Goal: Check status

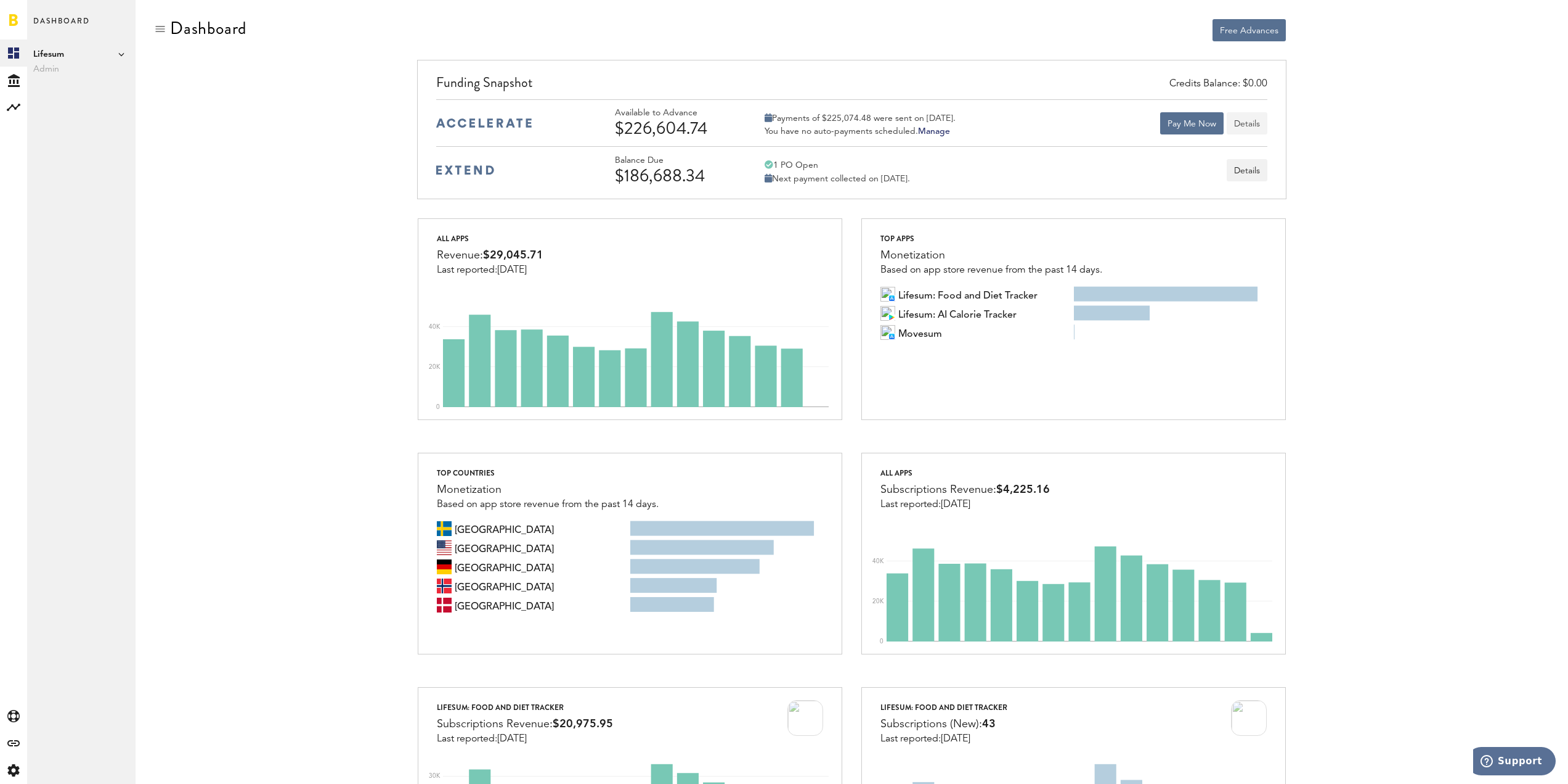
click at [1247, 121] on button "Details" at bounding box center [1247, 123] width 41 height 22
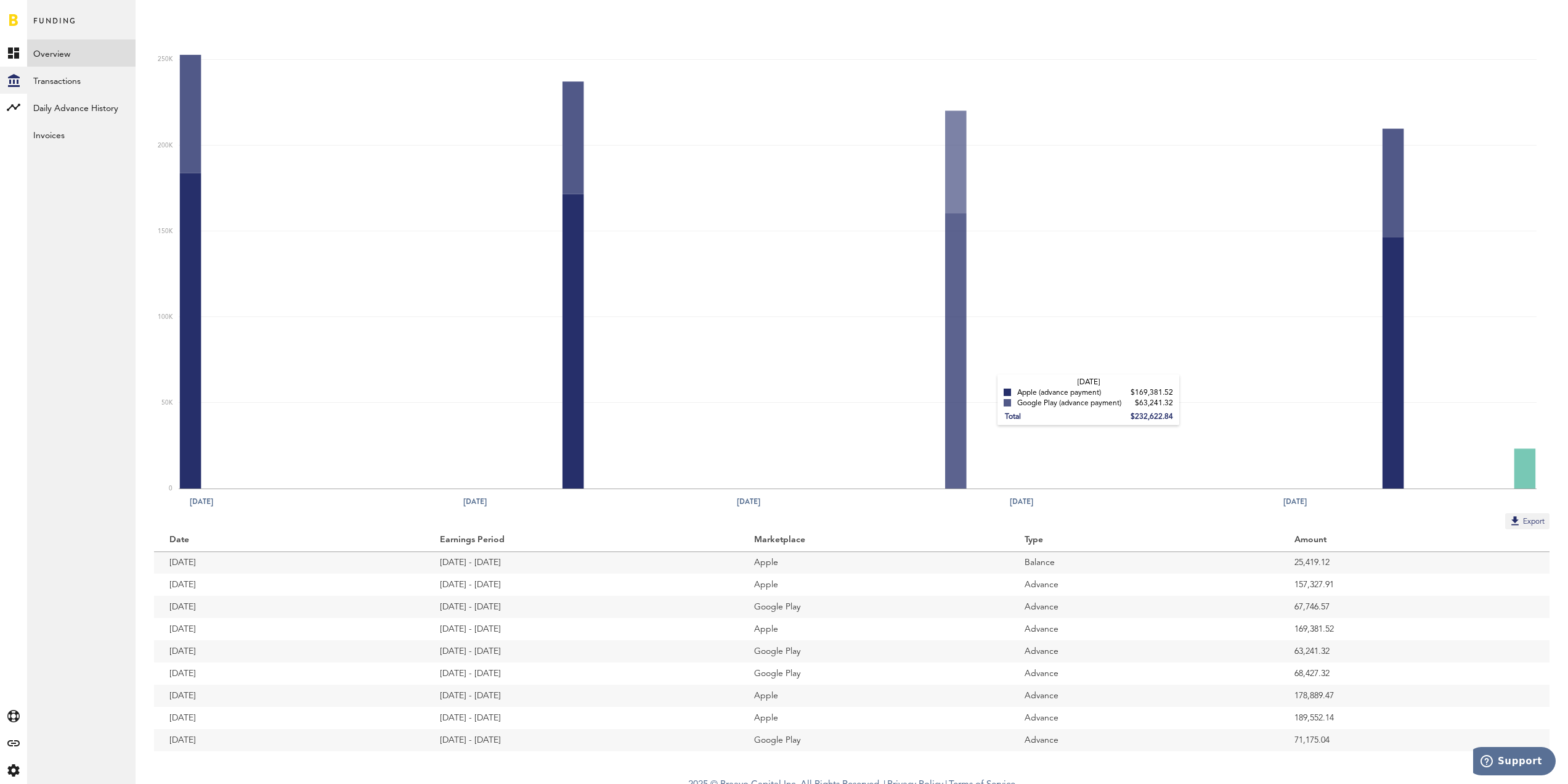
scroll to position [150, 0]
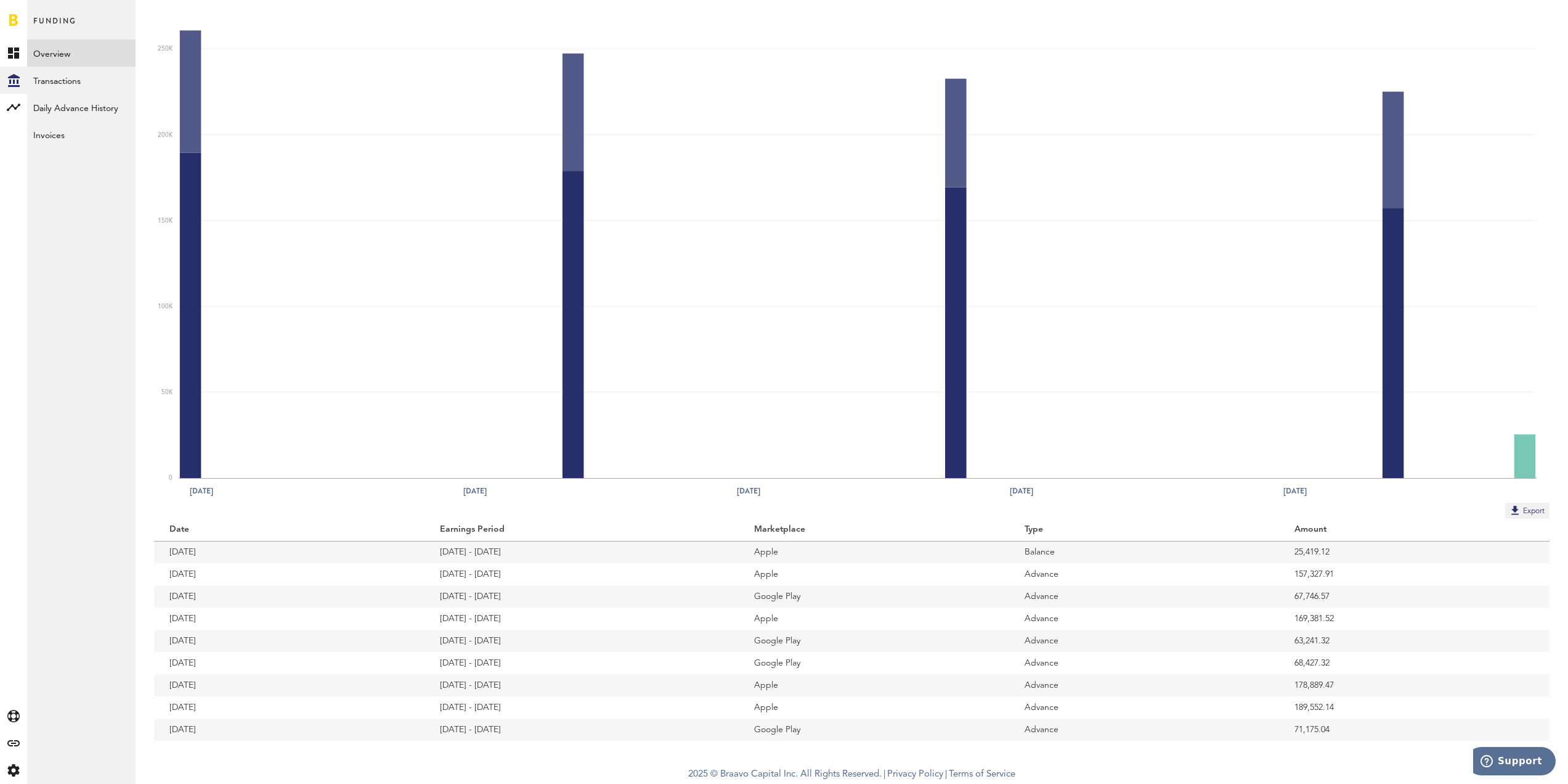
click at [1318, 547] on td "25,419.12" at bounding box center [1414, 552] width 270 height 22
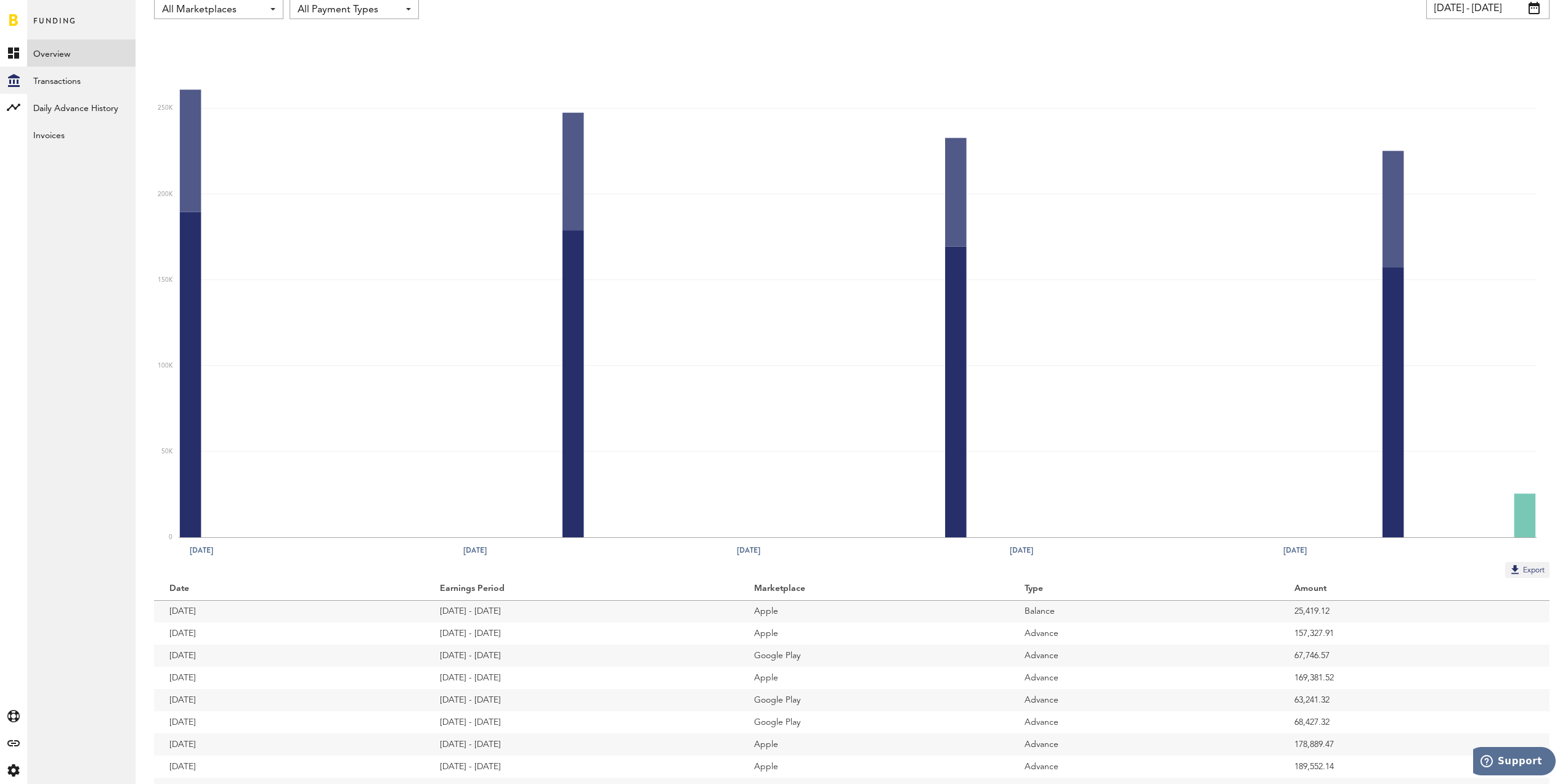
scroll to position [0, 0]
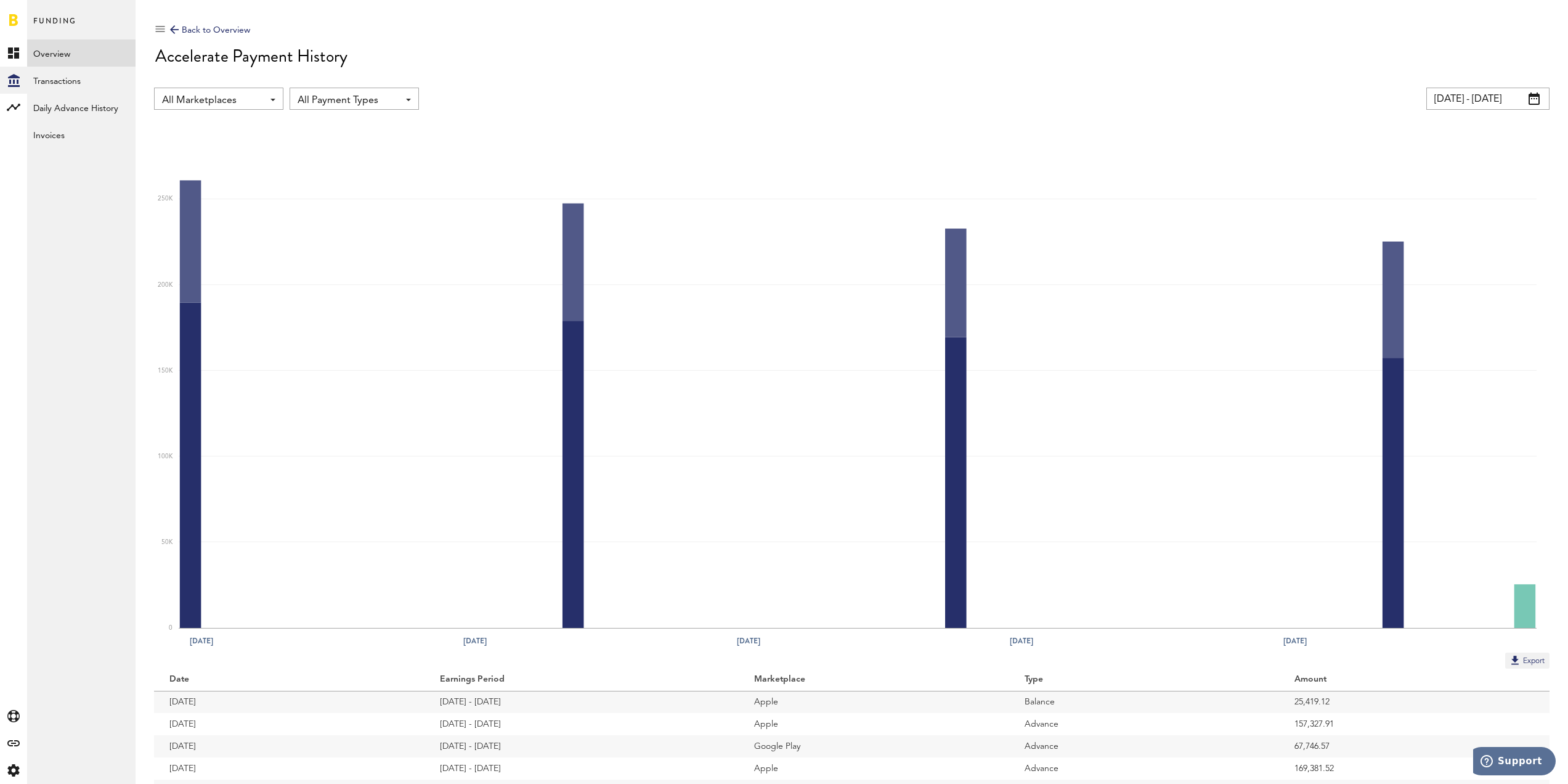
click at [192, 26] on div "Back to Overview" at bounding box center [210, 31] width 80 height 15
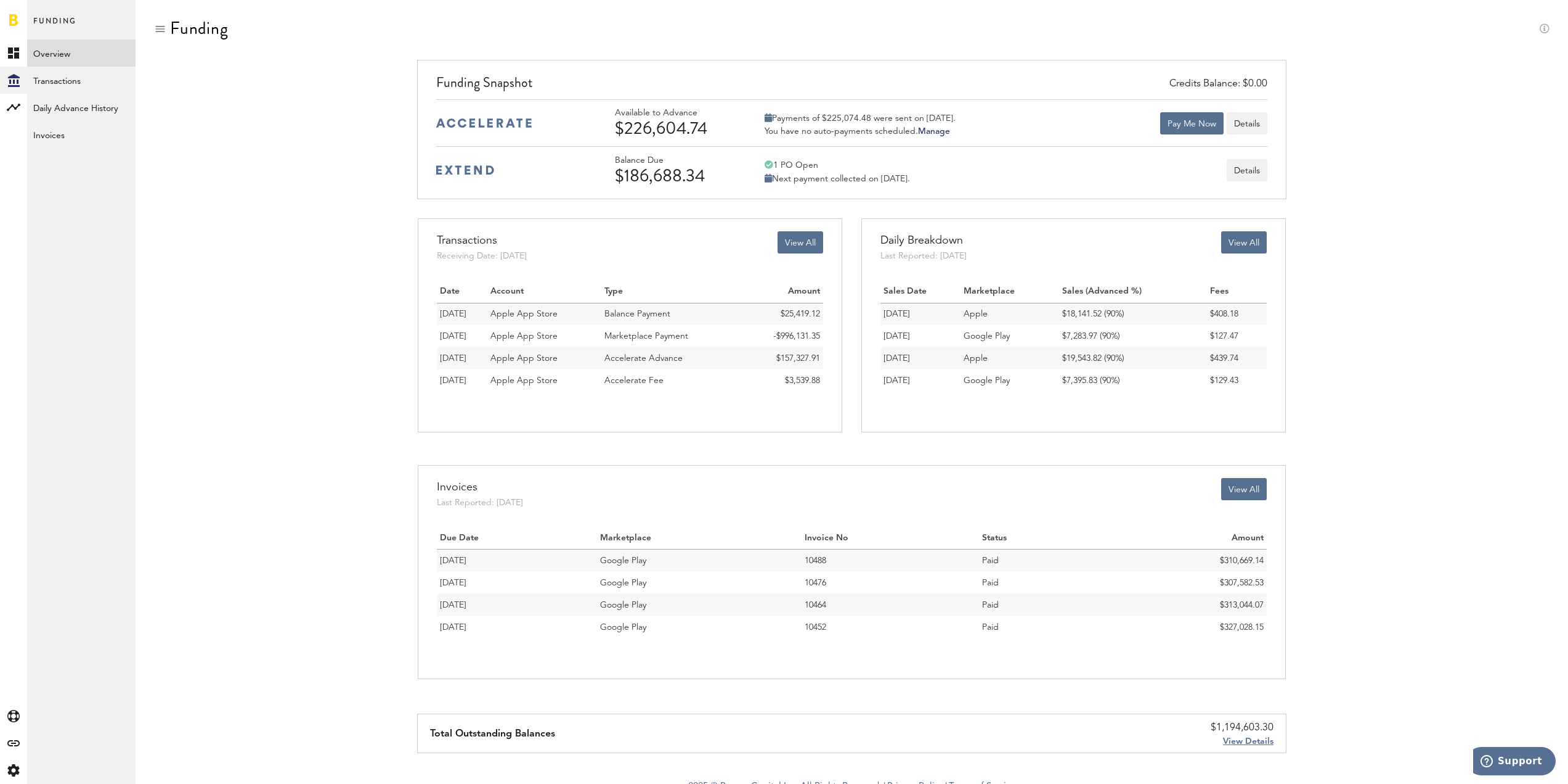
click at [1242, 740] on span "View Details" at bounding box center [1248, 740] width 51 height 8
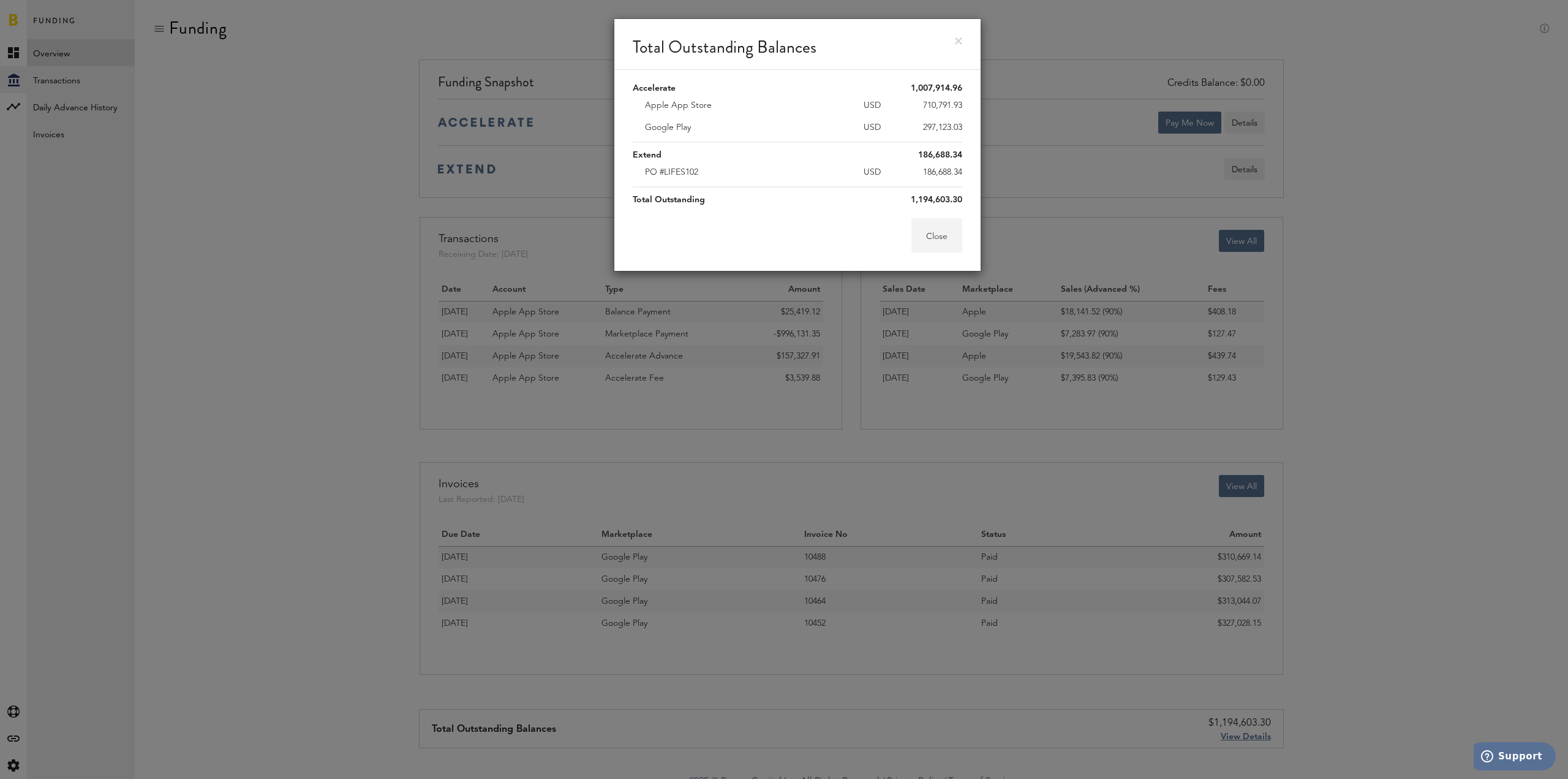
click at [932, 238] on button "Close" at bounding box center [936, 235] width 51 height 34
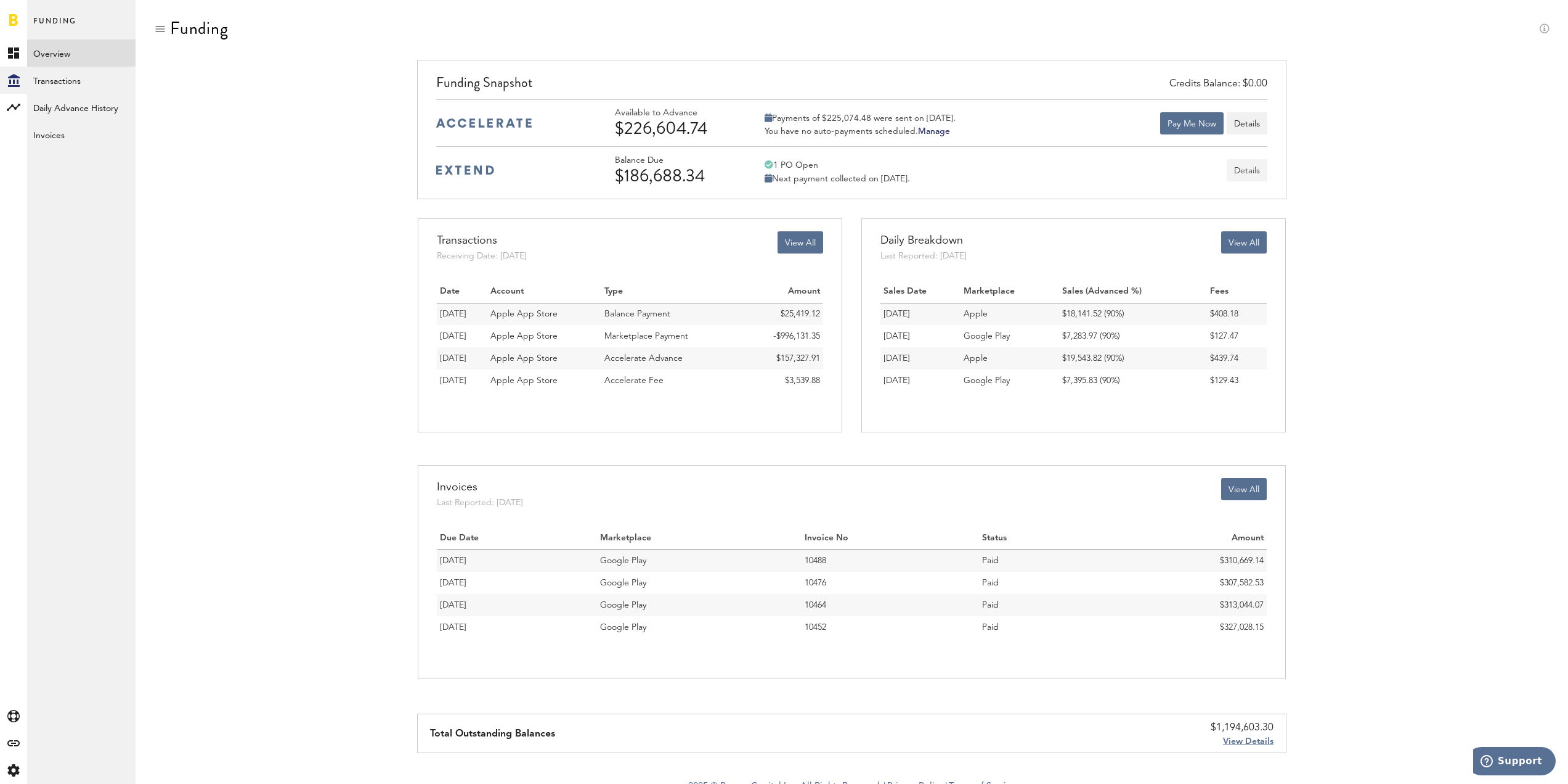
click at [1261, 164] on button "Details" at bounding box center [1247, 170] width 41 height 22
click at [1250, 127] on button "Details" at bounding box center [1247, 123] width 41 height 22
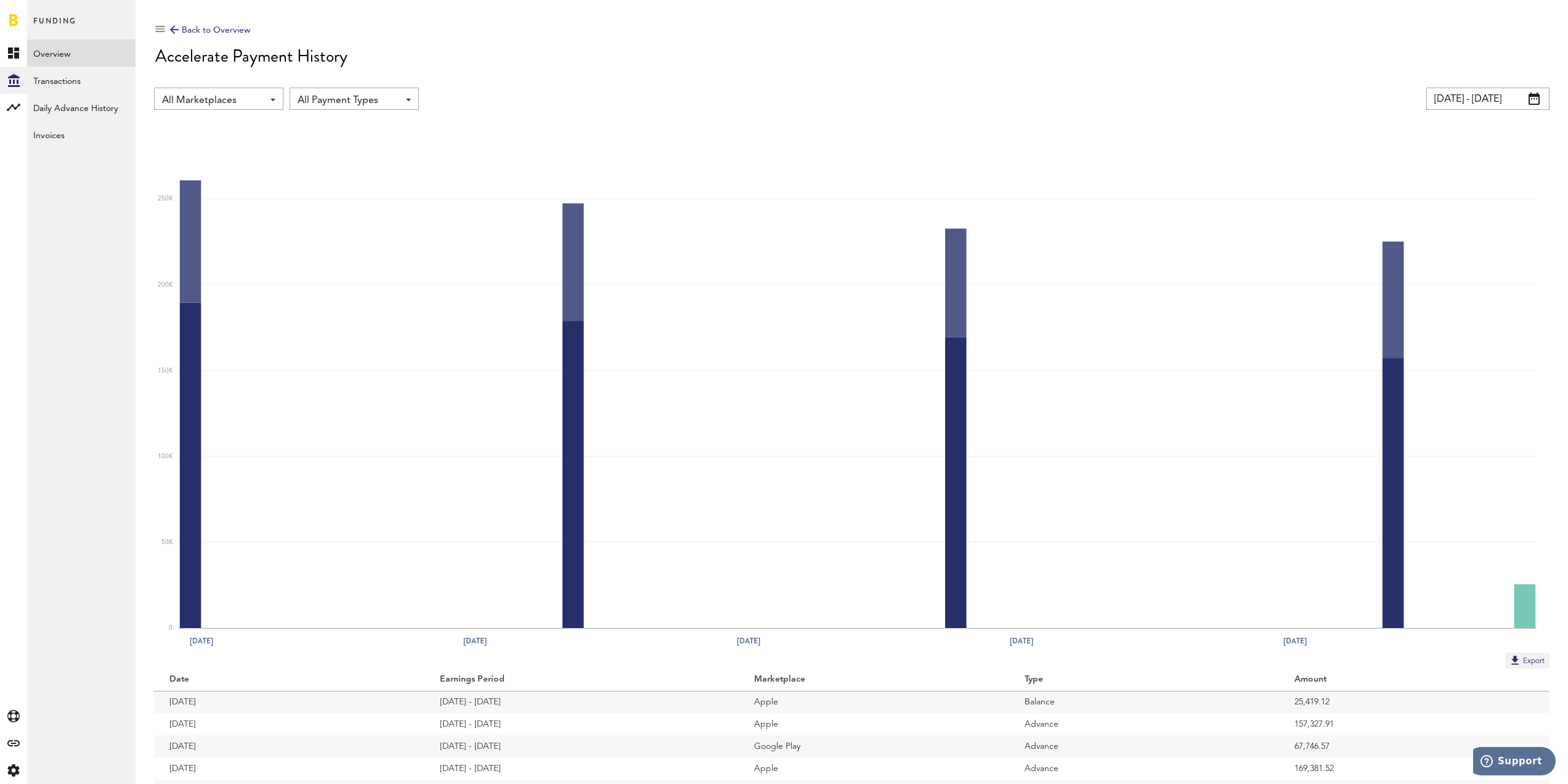
click at [206, 24] on div "Back to Overview" at bounding box center [210, 31] width 80 height 15
